Goal: Task Accomplishment & Management: Complete application form

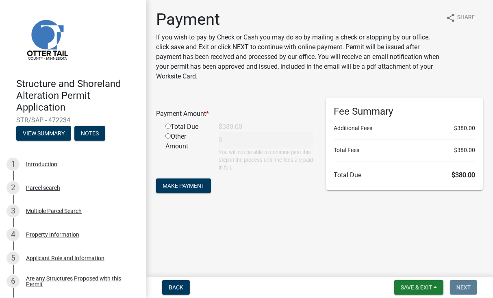
click at [169, 125] on input "radio" at bounding box center [168, 126] width 5 height 5
radio input "true"
type input "380"
click at [197, 186] on span "Make Payment" at bounding box center [184, 185] width 42 height 7
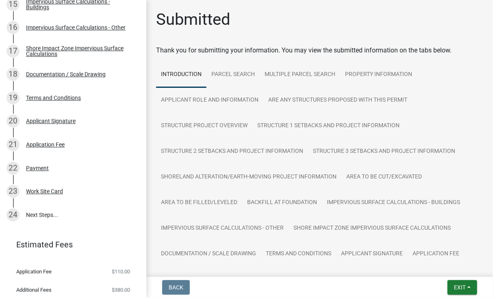
scroll to position [510, 0]
